Goal: Information Seeking & Learning: Learn about a topic

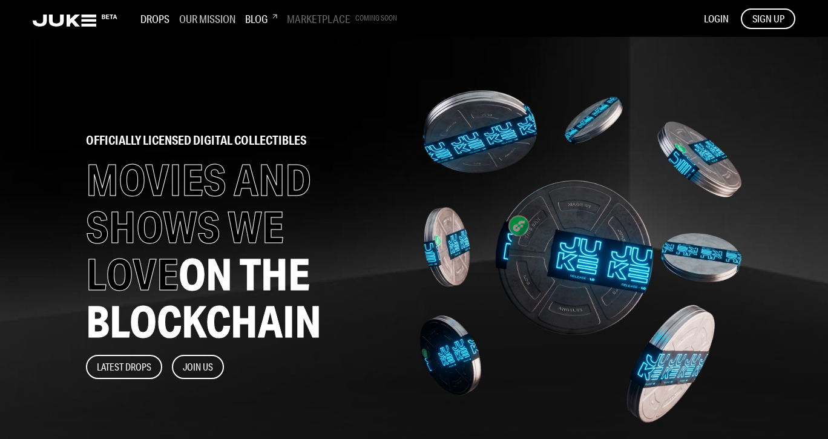
click at [201, 18] on h3 "Our Mission" at bounding box center [207, 18] width 56 height 13
